Goal: Information Seeking & Learning: Check status

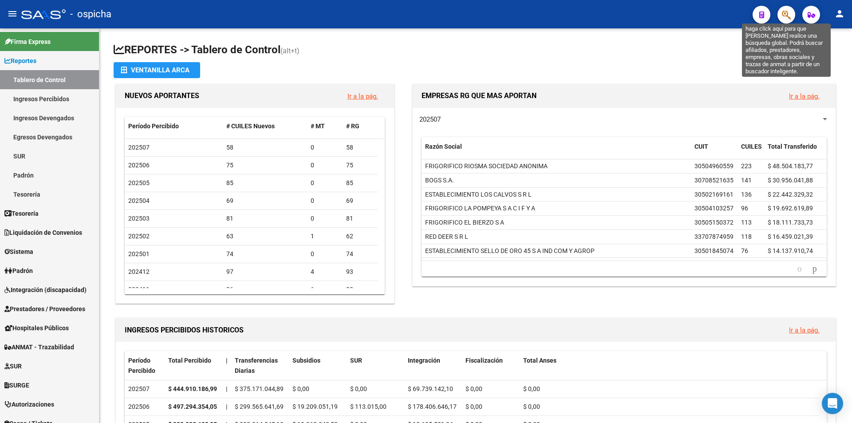
click at [783, 17] on icon "button" at bounding box center [786, 15] width 9 height 10
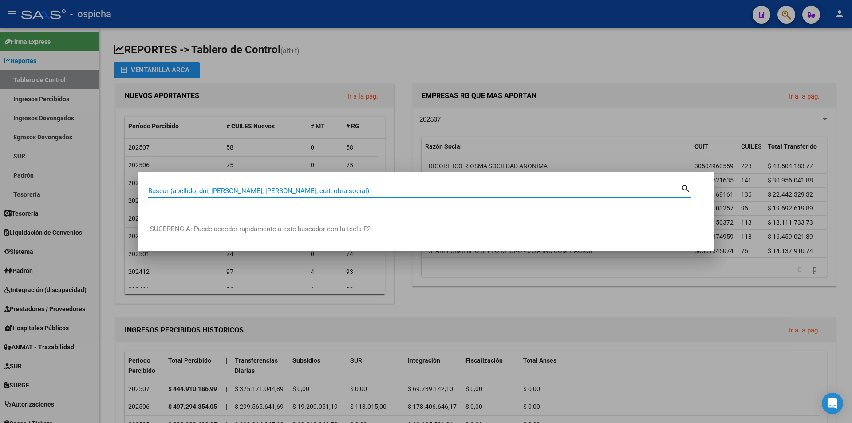
click at [366, 187] on input "Buscar (apellido, dni, cuil, nro traspaso, cuit, obra social)" at bounding box center [414, 191] width 533 height 8
paste input "20502272366"
type input "20502272366"
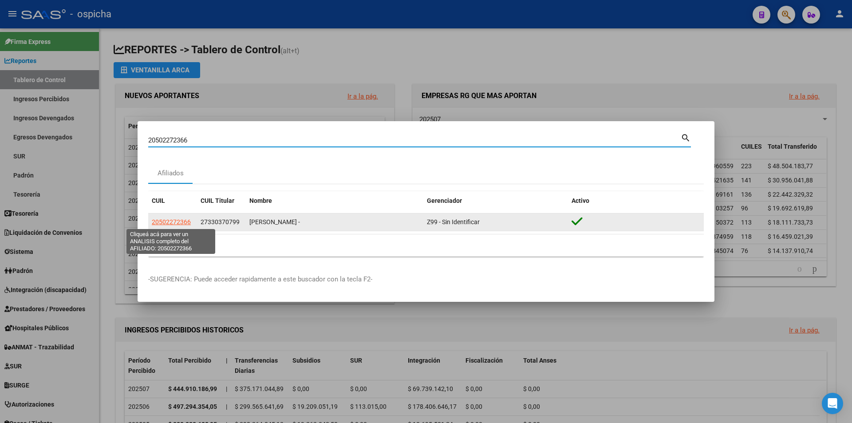
click at [176, 222] on span "20502272366" at bounding box center [171, 221] width 39 height 7
